Goal: Find specific page/section

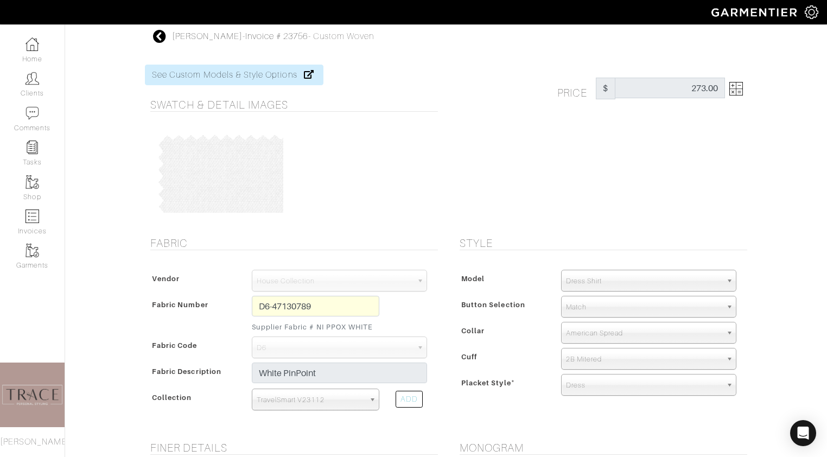
scroll to position [55, 0]
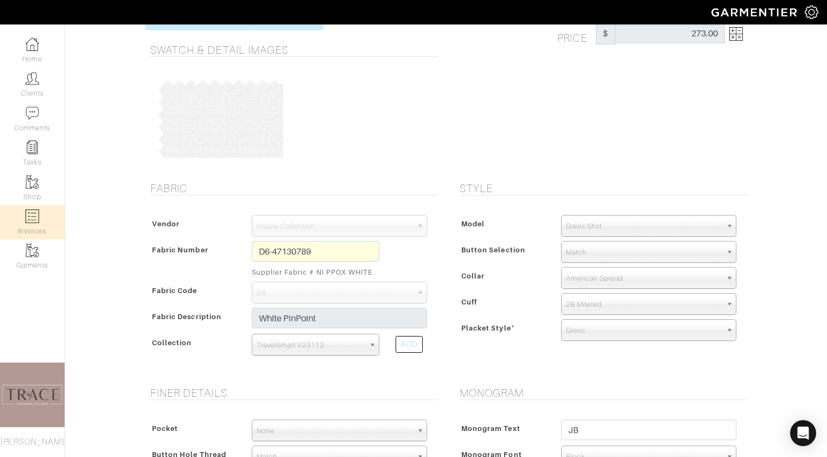
click at [46, 210] on link "Invoices" at bounding box center [32, 222] width 65 height 34
select select
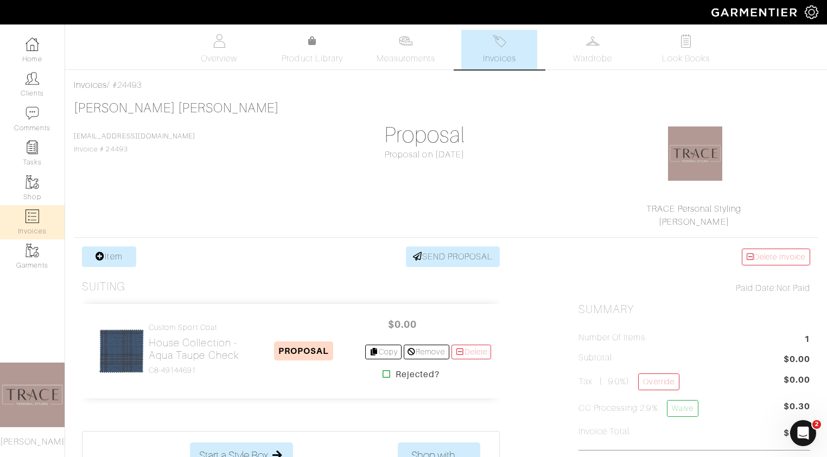
click at [40, 222] on link "Invoices" at bounding box center [32, 222] width 65 height 34
select select
